Goal: Information Seeking & Learning: Find specific page/section

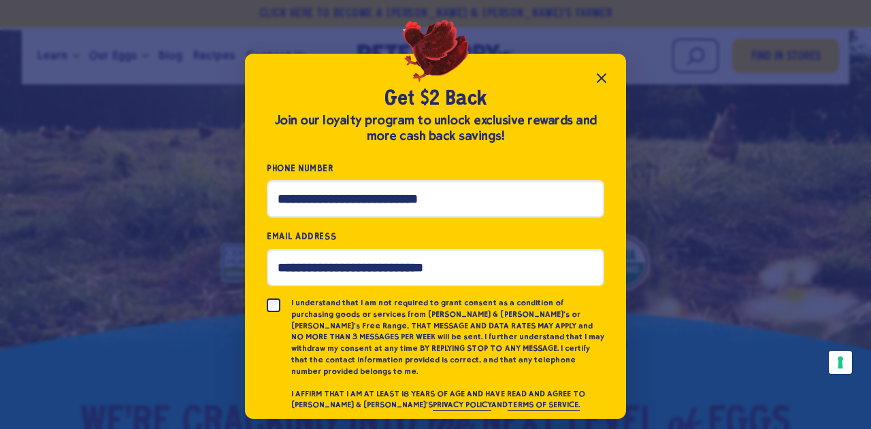
click at [600, 78] on icon "Close popup" at bounding box center [601, 78] width 8 height 8
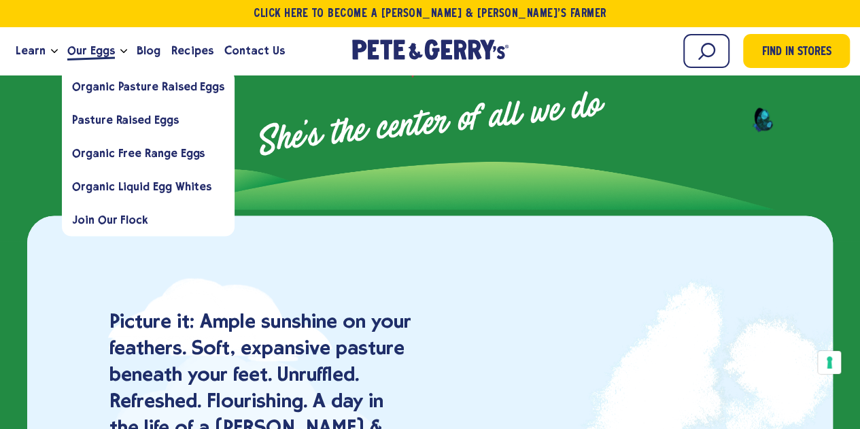
scroll to position [1250, 0]
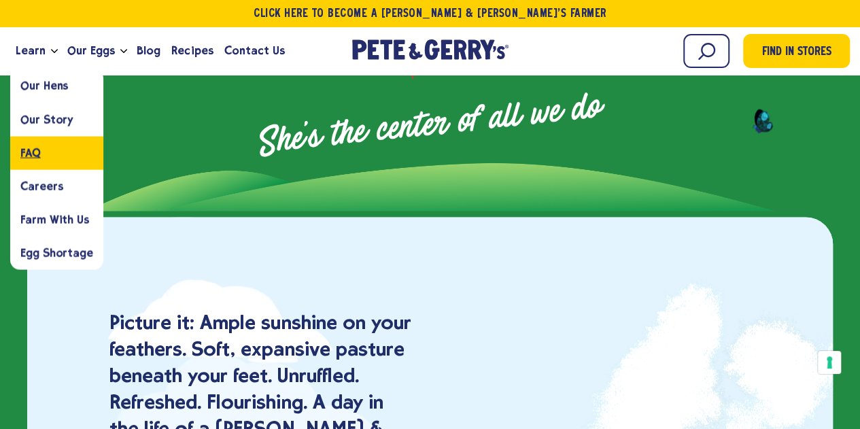
click at [33, 154] on span "FAQ" at bounding box center [30, 152] width 20 height 13
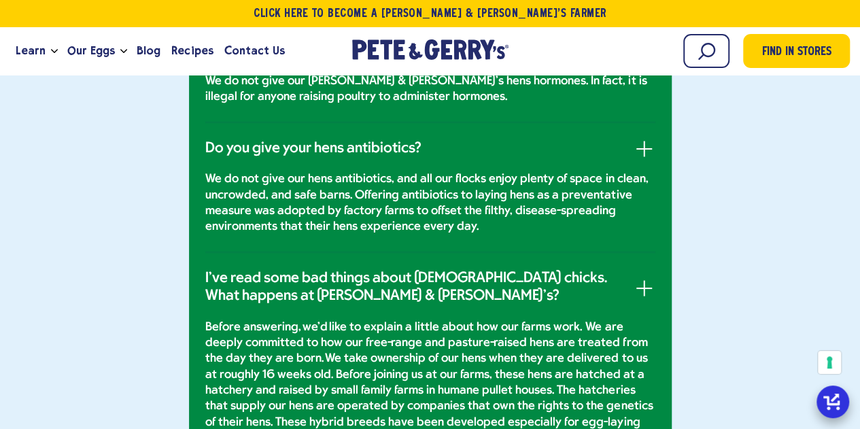
scroll to position [1260, 0]
